Goal: Information Seeking & Learning: Learn about a topic

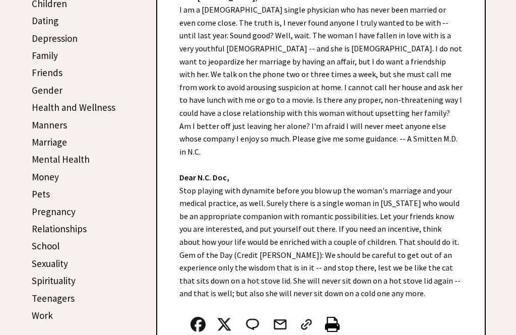
scroll to position [283, 0]
click at [40, 245] on link "School" at bounding box center [46, 246] width 28 height 12
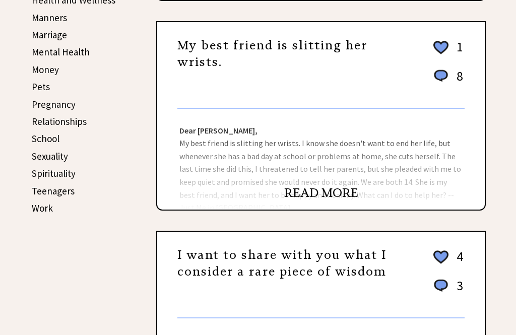
scroll to position [391, 0]
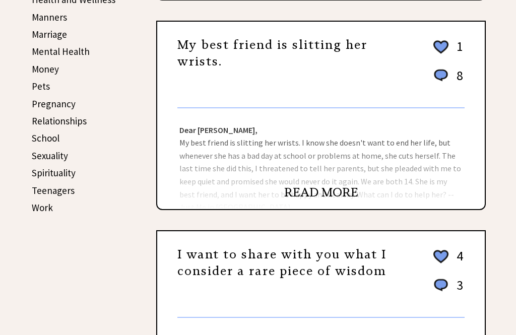
click at [38, 135] on link "School" at bounding box center [46, 138] width 28 height 12
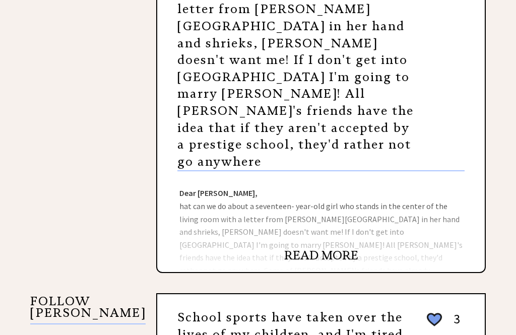
scroll to position [685, 0]
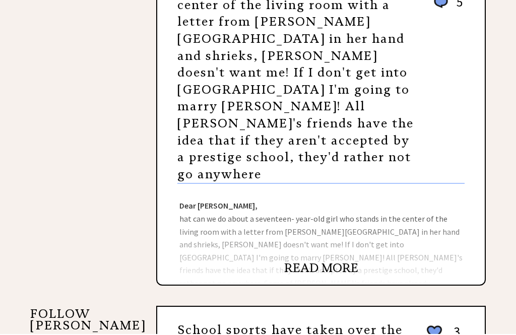
click at [196, 268] on center "Load More School" at bounding box center [320, 139] width 329 height 1220
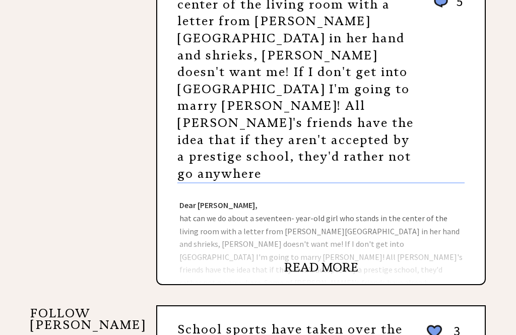
click at [315, 260] on link "READ MORE" at bounding box center [321, 267] width 74 height 15
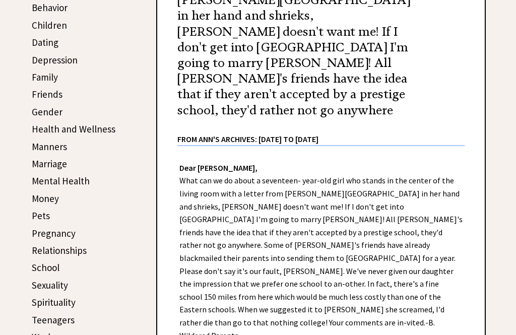
scroll to position [257, 0]
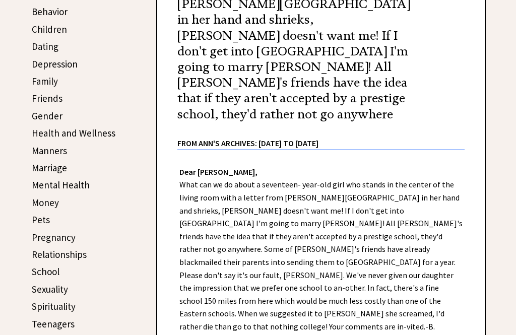
click at [48, 241] on link "Pregnancy" at bounding box center [54, 237] width 44 height 12
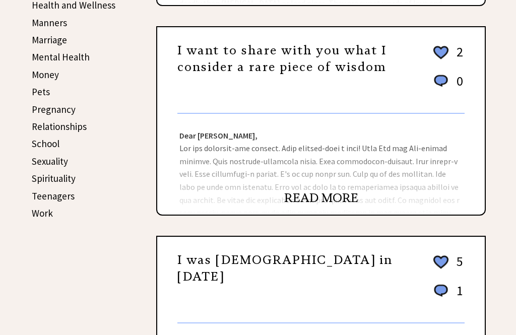
scroll to position [385, 0]
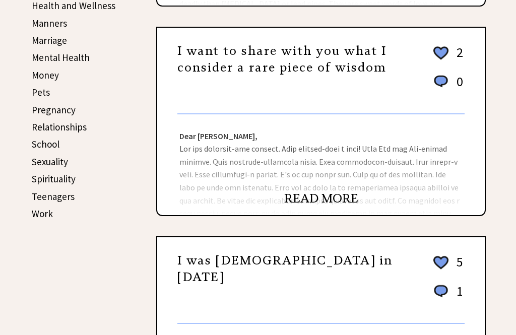
click at [44, 110] on link "Pregnancy" at bounding box center [54, 110] width 44 height 12
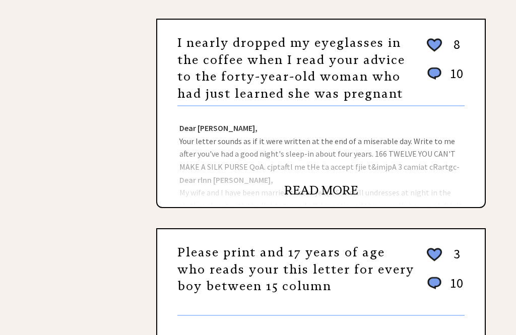
scroll to position [633, 0]
click at [311, 187] on link "READ MORE" at bounding box center [321, 190] width 74 height 15
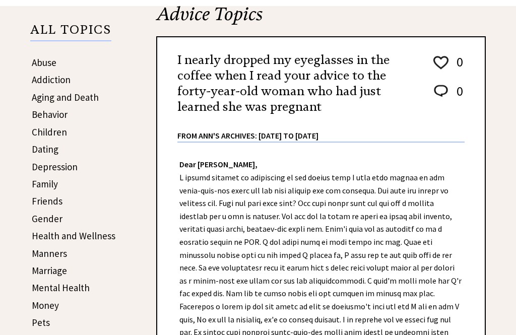
scroll to position [154, 0]
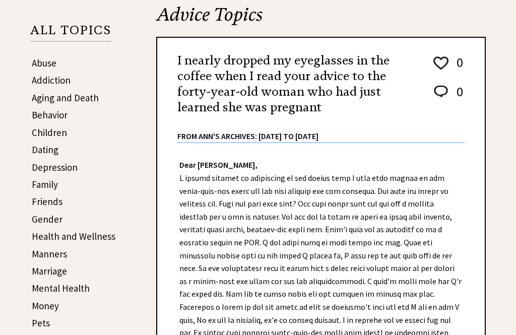
click at [42, 132] on link "Children" at bounding box center [49, 132] width 35 height 12
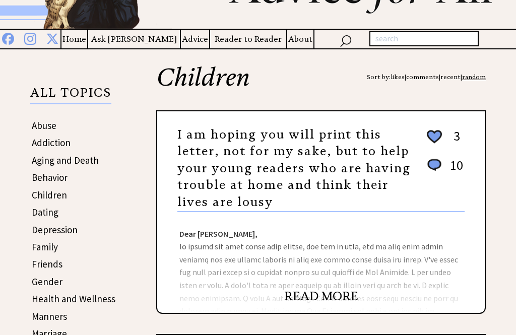
scroll to position [92, 0]
click at [38, 197] on link "Children" at bounding box center [49, 195] width 35 height 12
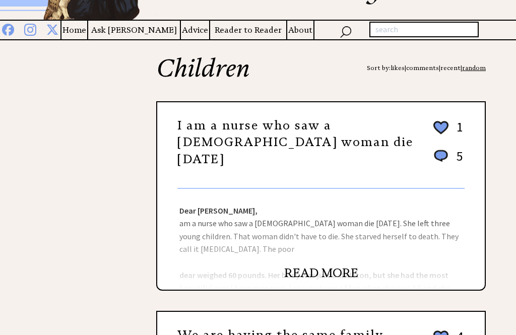
scroll to position [102, 0]
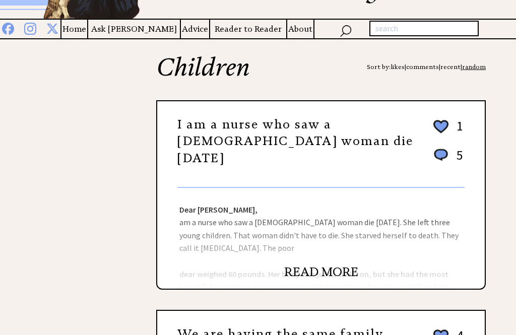
click at [314, 276] on link "READ MORE" at bounding box center [321, 271] width 74 height 15
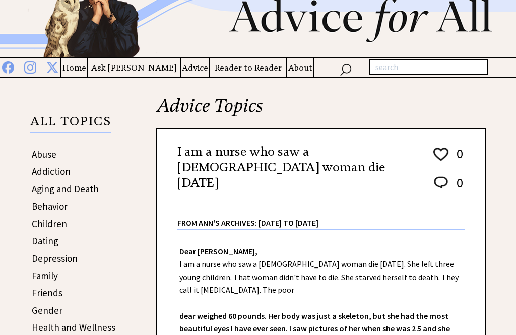
scroll to position [76, 0]
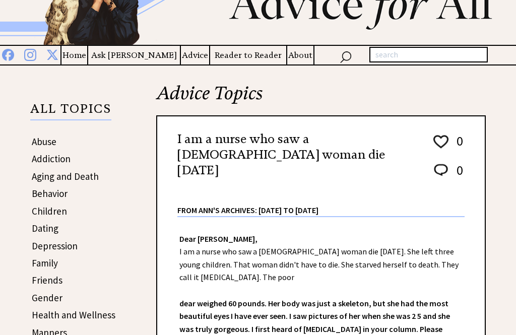
click at [37, 213] on link "Children" at bounding box center [49, 211] width 35 height 12
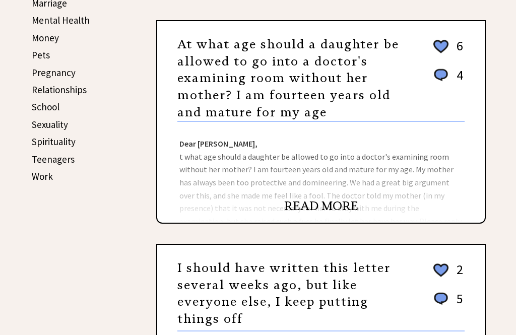
scroll to position [422, 0]
click at [307, 198] on link "READ MORE" at bounding box center [321, 205] width 74 height 15
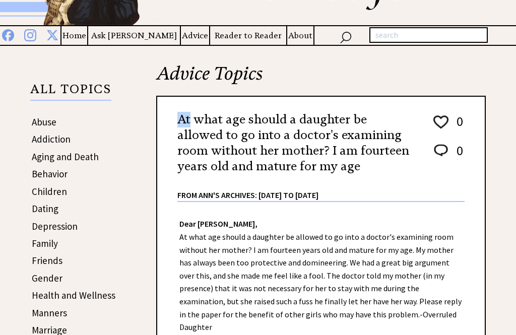
scroll to position [95, 0]
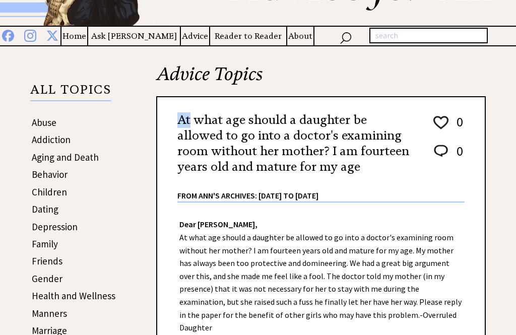
click at [43, 195] on link "Children" at bounding box center [49, 192] width 35 height 12
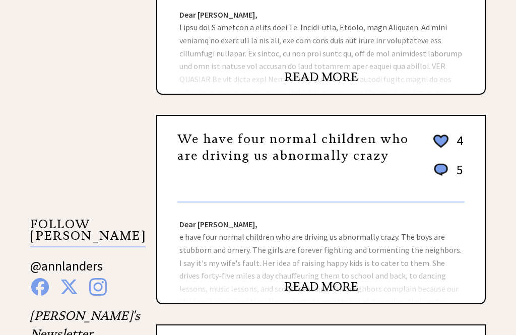
scroll to position [763, 0]
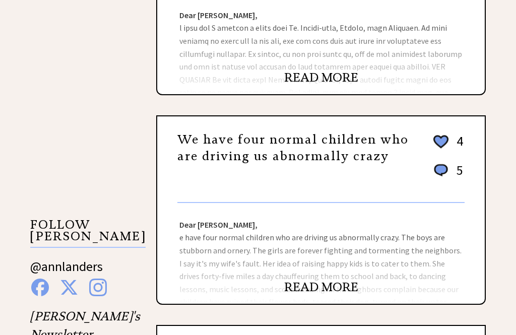
click at [304, 279] on link "READ MORE" at bounding box center [321, 286] width 74 height 15
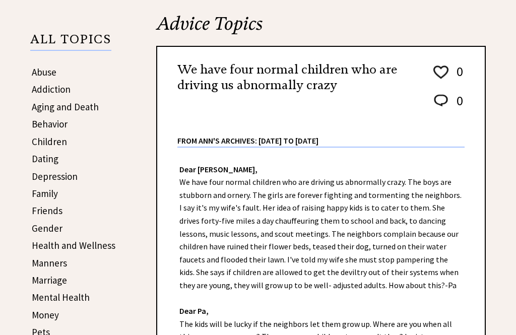
scroll to position [147, 0]
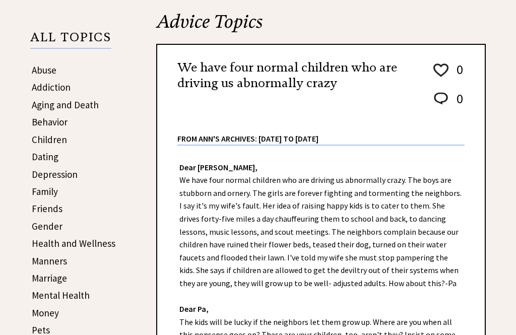
click at [208, 301] on div "Dear Ann Landers, We have four normal children who are driving us abnormally cr…" at bounding box center [320, 301] width 327 height 311
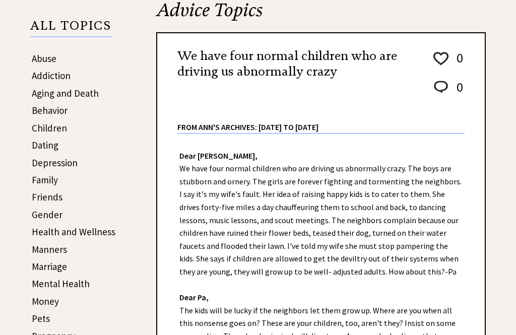
scroll to position [159, 0]
click at [44, 131] on link "Children" at bounding box center [49, 128] width 35 height 12
